Goal: Transaction & Acquisition: Subscribe to service/newsletter

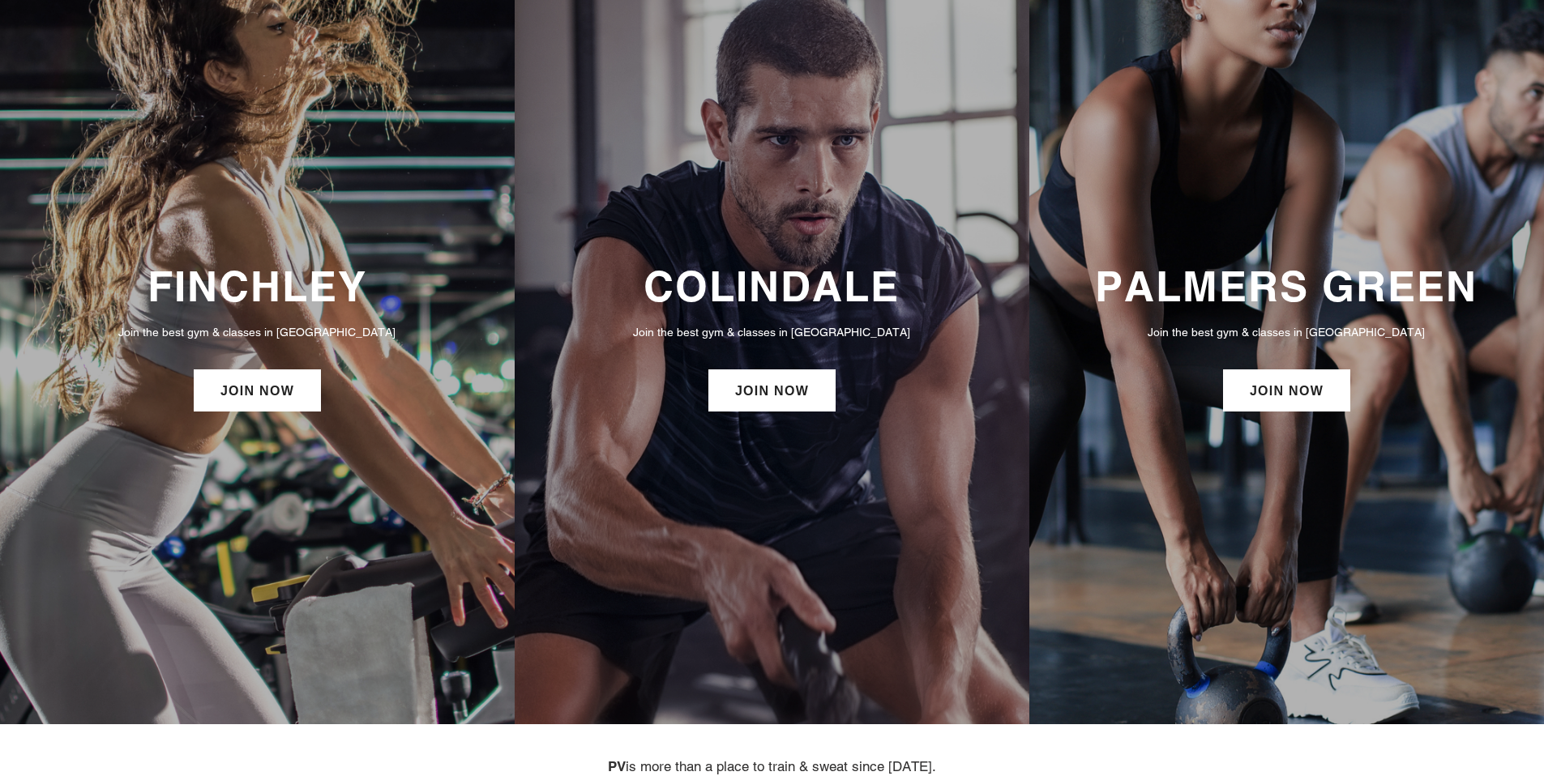
scroll to position [65, 0]
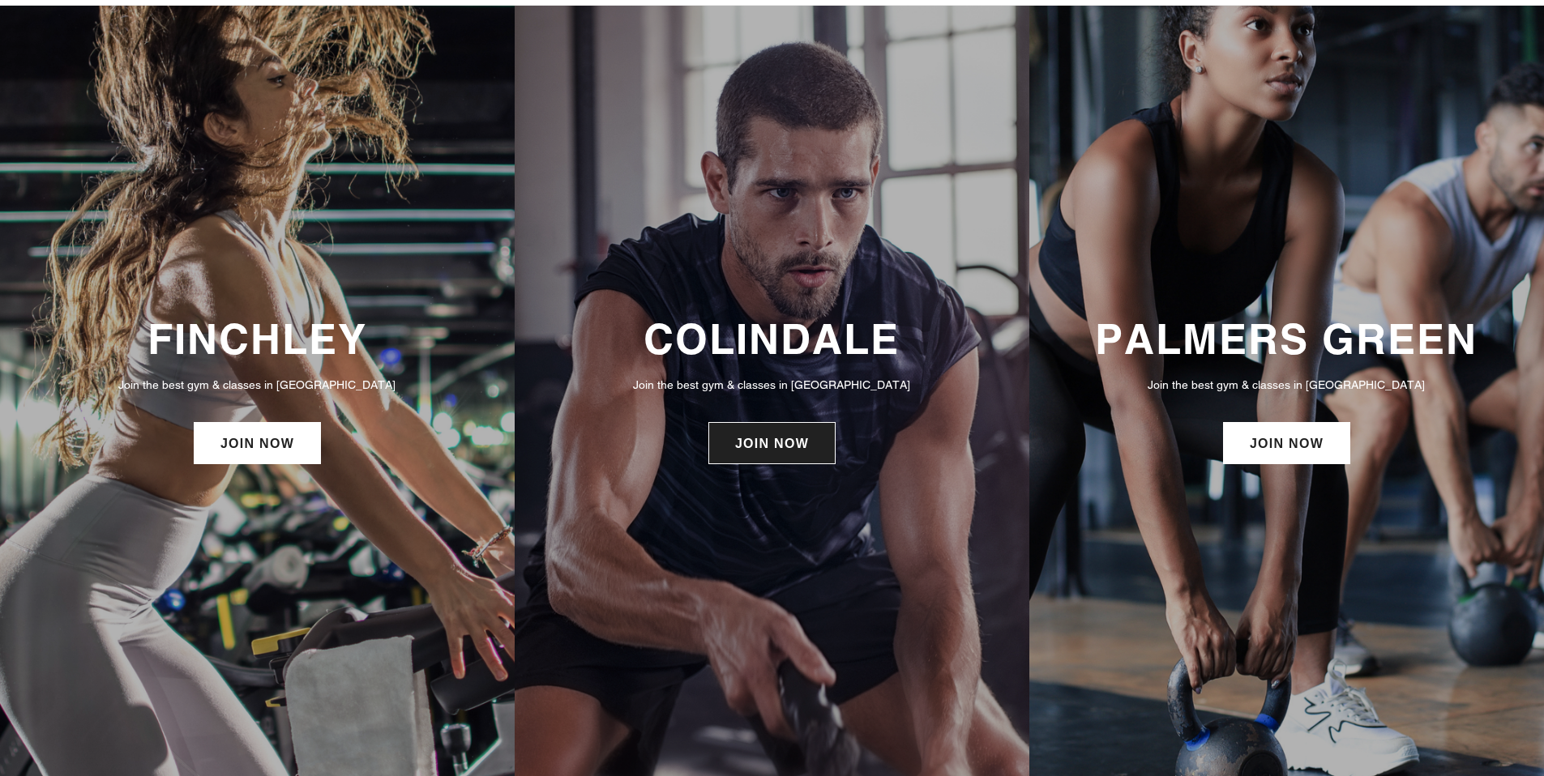
click at [747, 443] on link "JOIN NOW" at bounding box center [771, 443] width 127 height 42
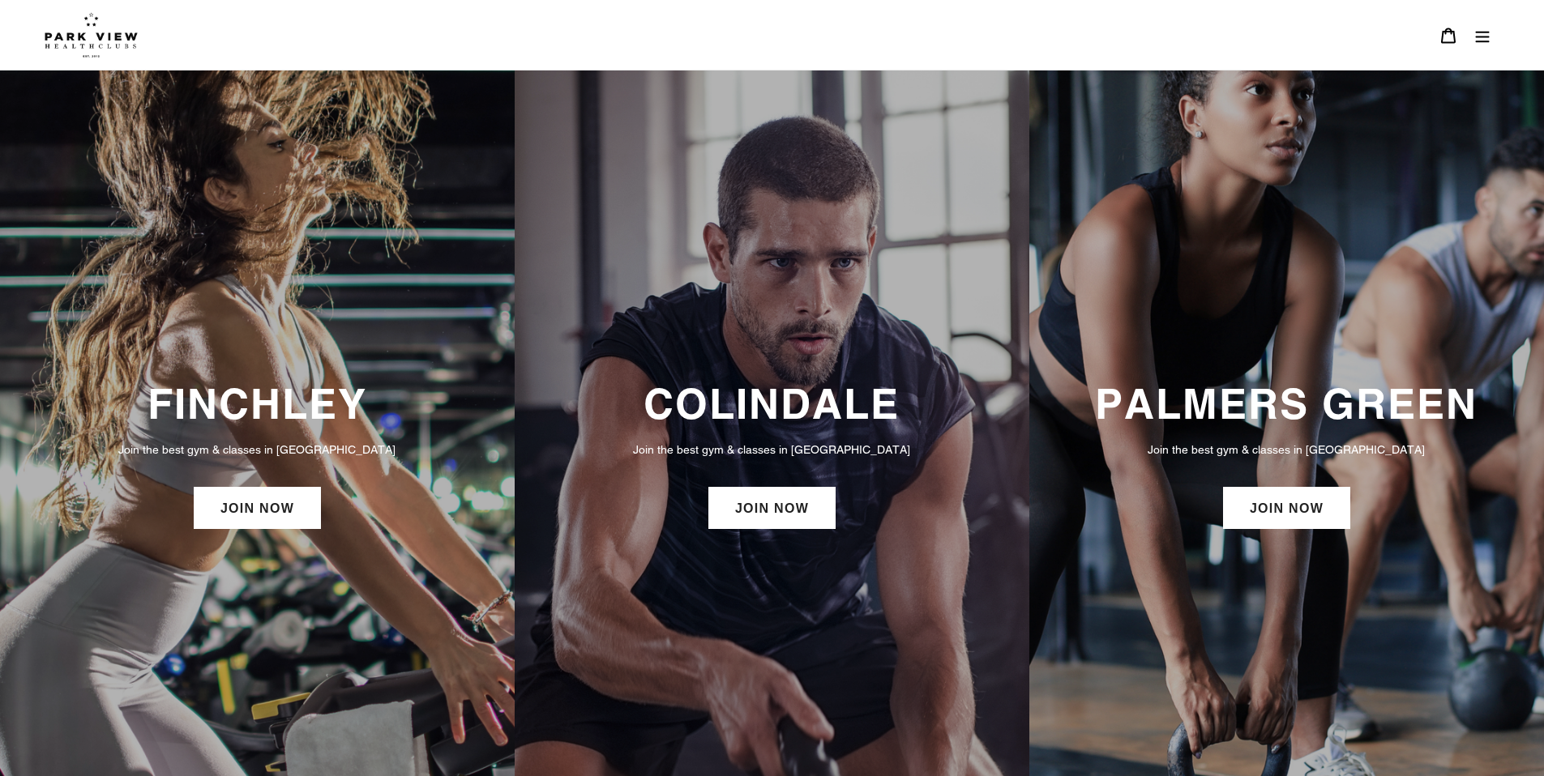
click at [1480, 38] on icon "Menu" at bounding box center [1482, 36] width 16 height 16
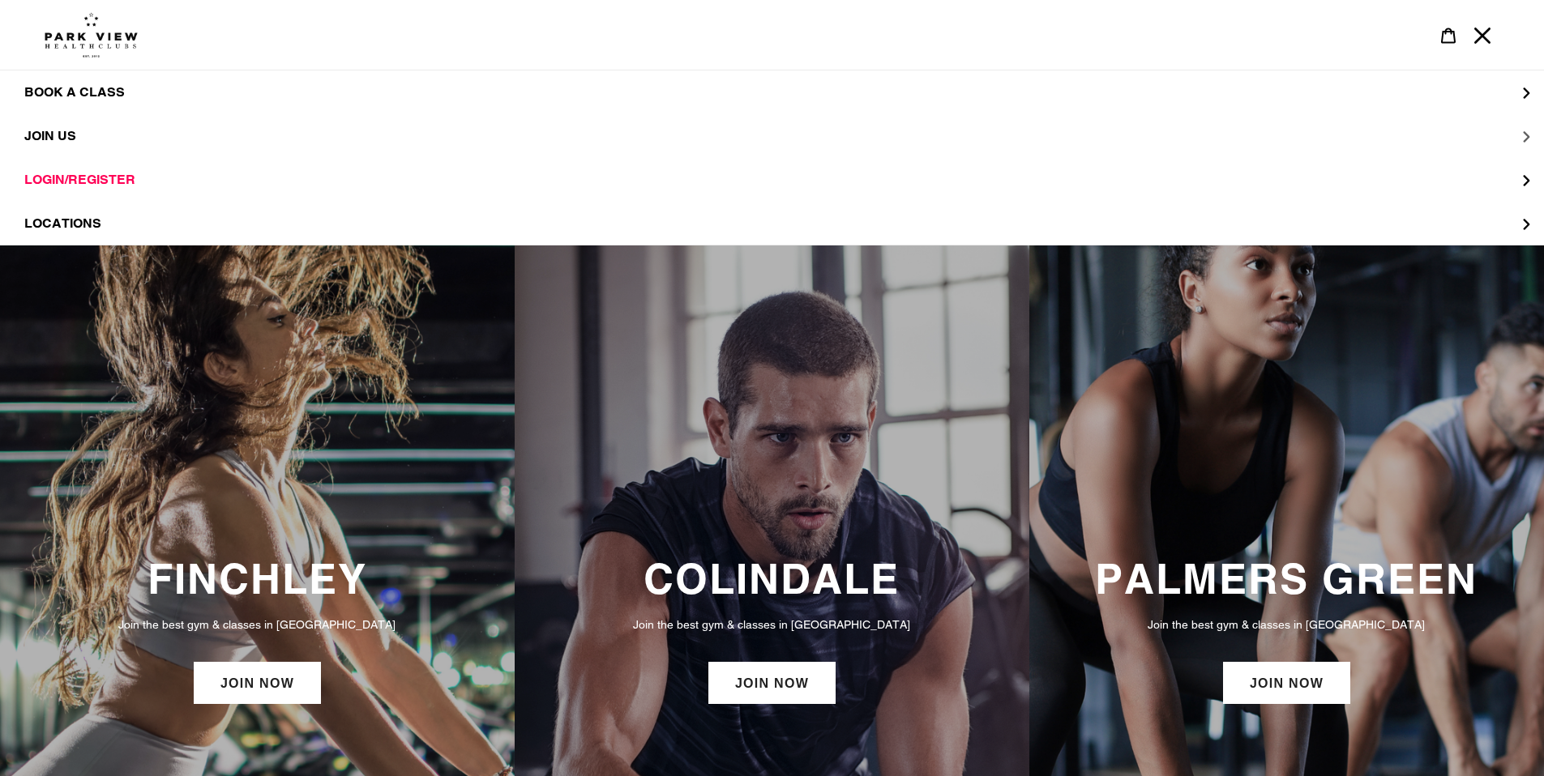
click at [51, 138] on span "JOIN US" at bounding box center [50, 136] width 52 height 16
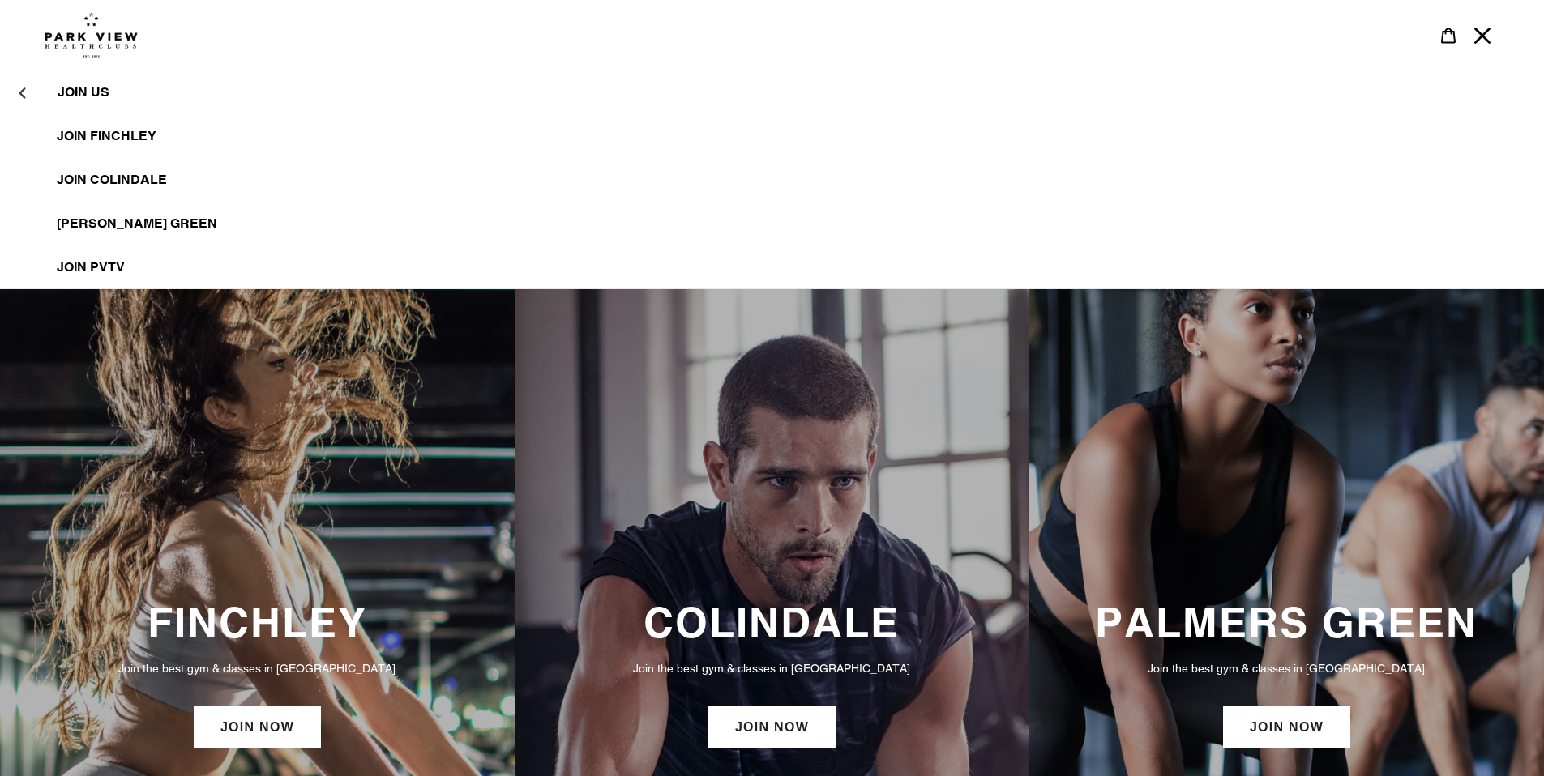
click at [88, 173] on span "JOIN Colindale" at bounding box center [112, 180] width 110 height 16
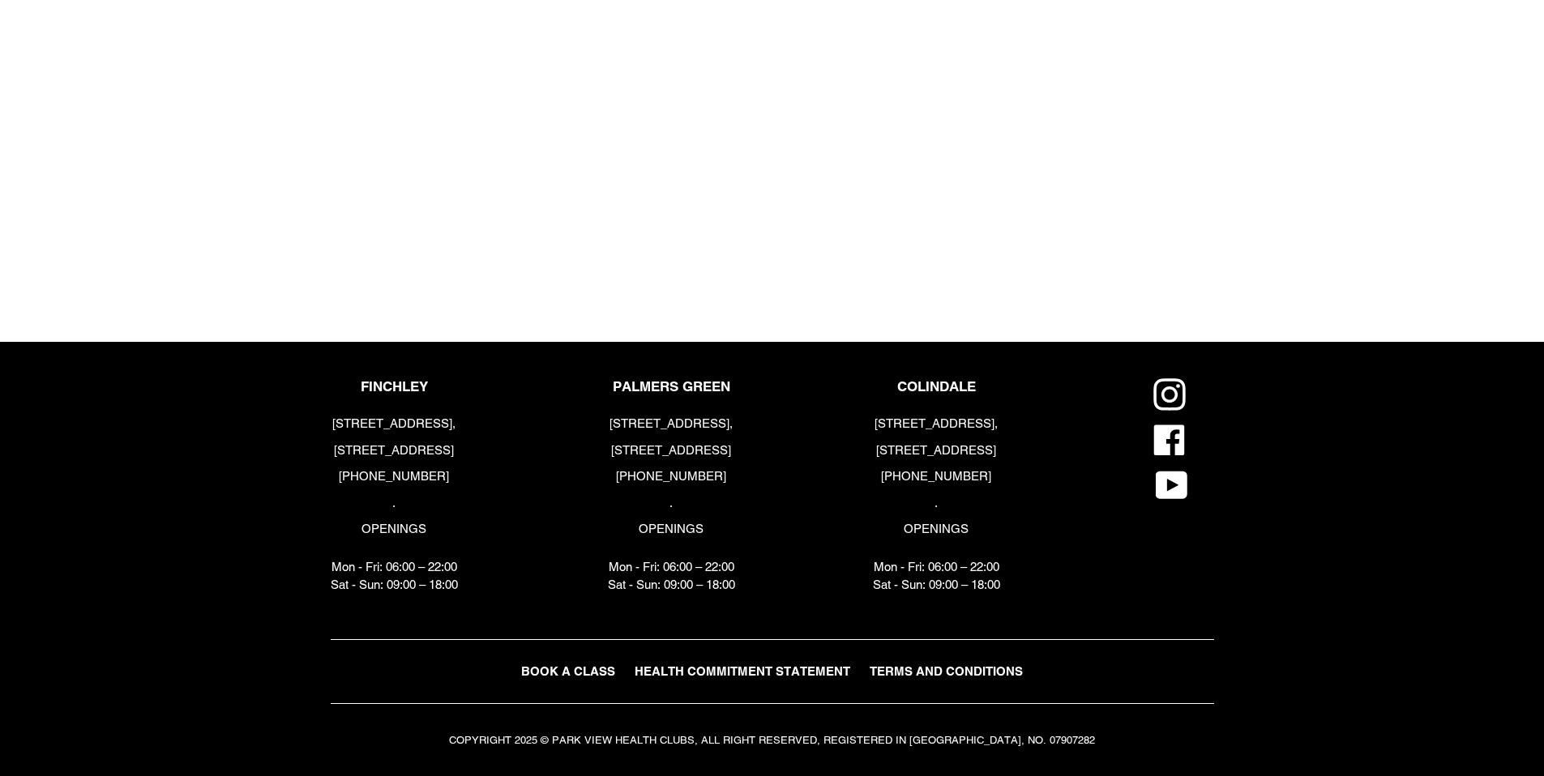
scroll to position [1992, 0]
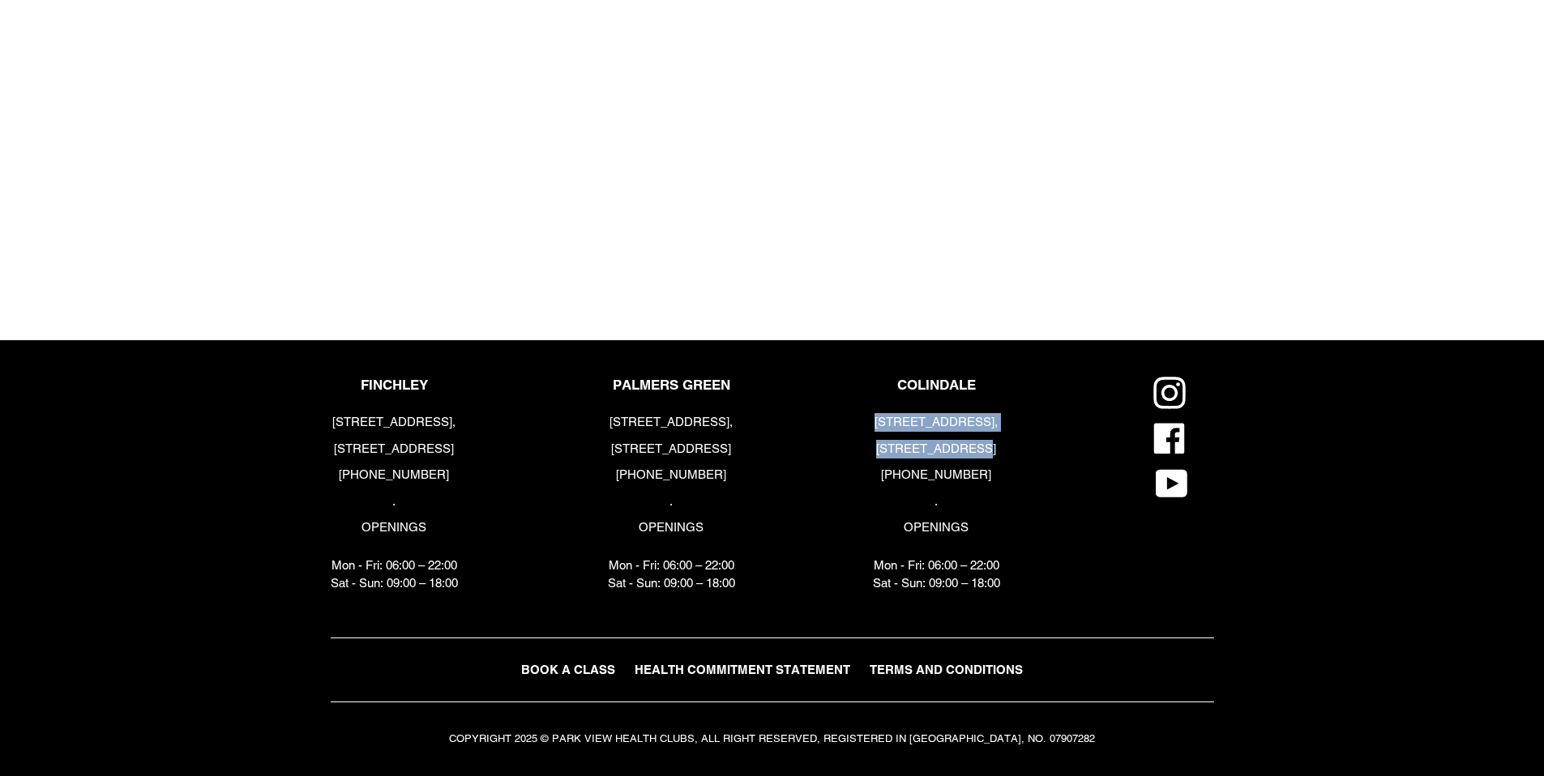
drag, startPoint x: 891, startPoint y: 421, endPoint x: 1029, endPoint y: 449, distance: 141.4
click at [1029, 449] on div "COLINDALE 6 Heath Parade, London, NW9 5ZN +44 (0) 2034418282 . OPENINGS Mon - F…" at bounding box center [993, 489] width 265 height 224
copy div "6 Heath Parade, London, NW9 5ZN"
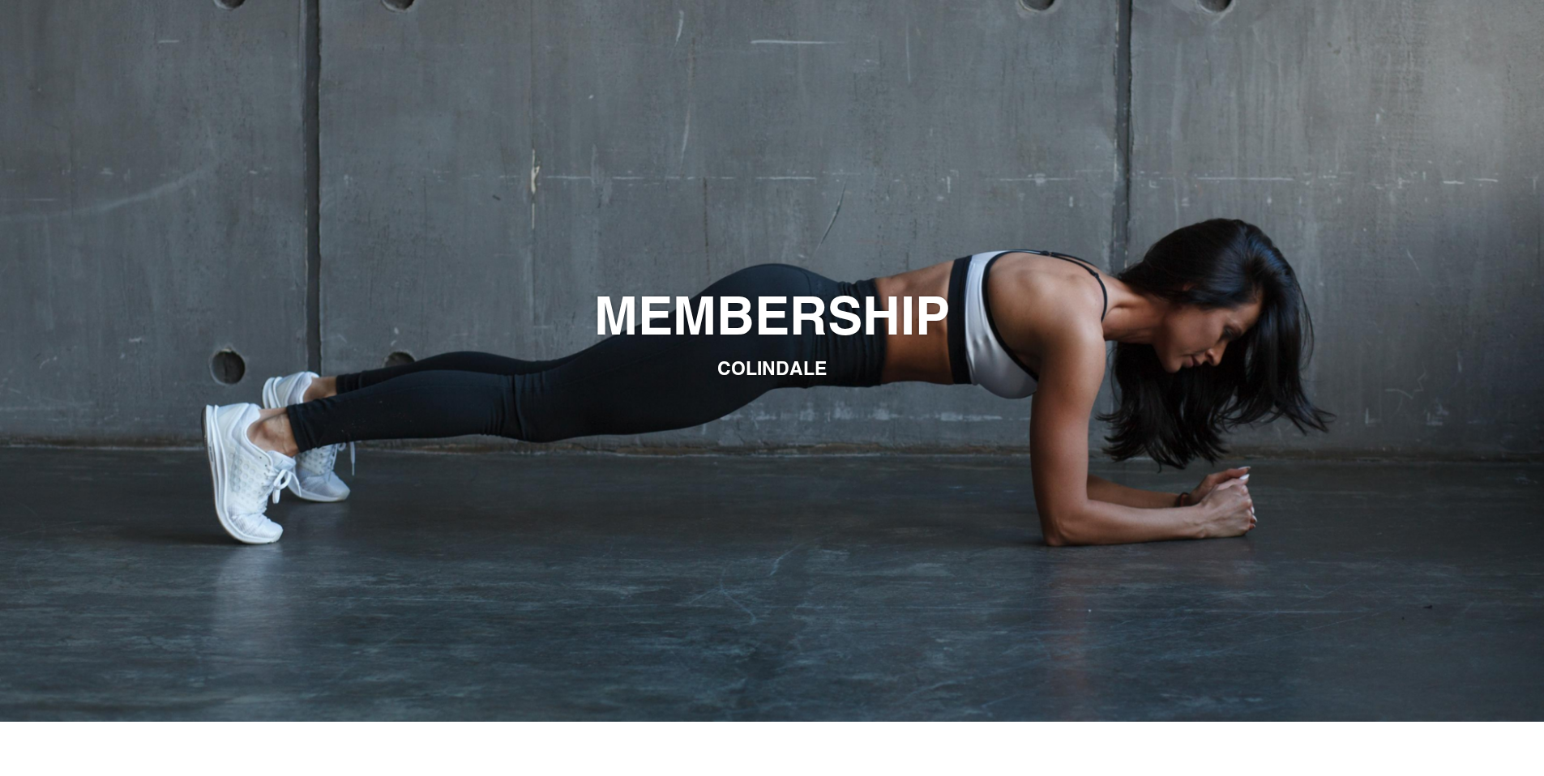
scroll to position [124, 0]
